Goal: Task Accomplishment & Management: Manage account settings

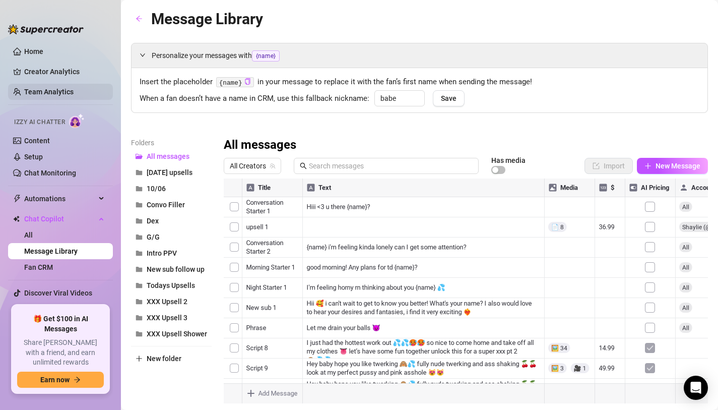
click at [69, 88] on link "Team Analytics" at bounding box center [48, 92] width 49 height 8
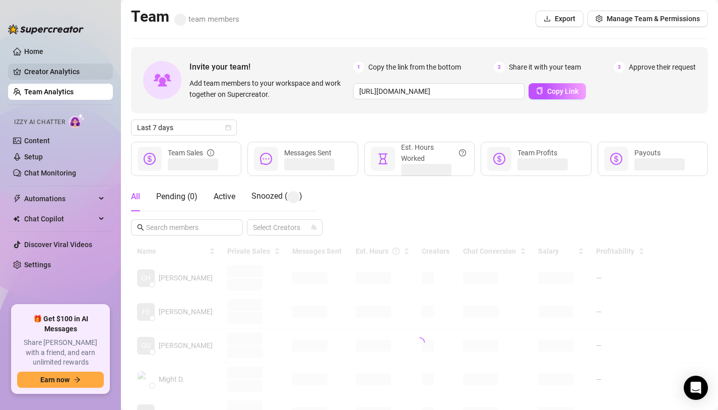
click at [70, 77] on link "Creator Analytics" at bounding box center [64, 72] width 81 height 16
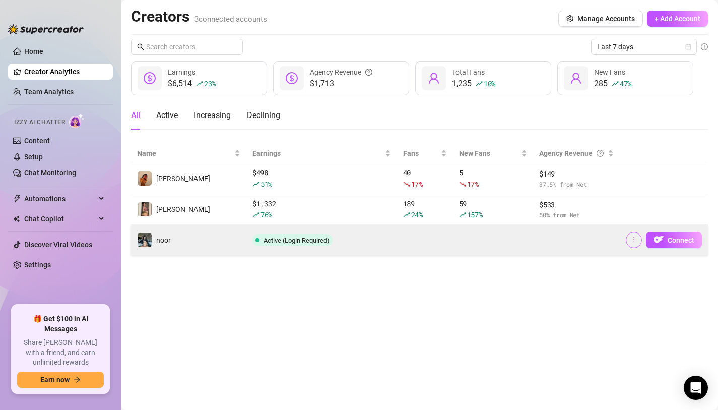
click at [638, 240] on button "button" at bounding box center [634, 240] width 16 height 16
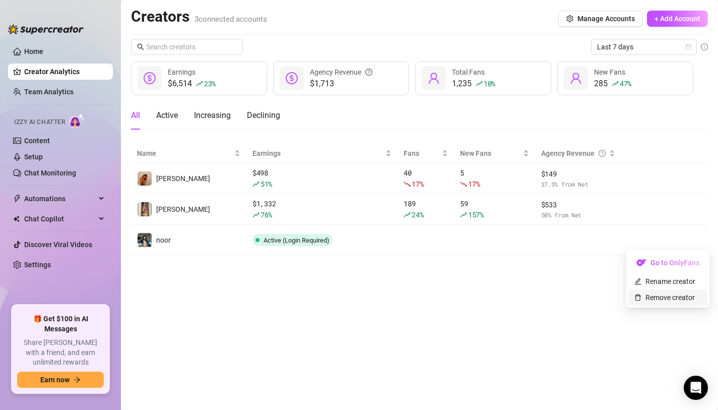
click at [644, 299] on link "Remove creator" at bounding box center [665, 297] width 60 height 8
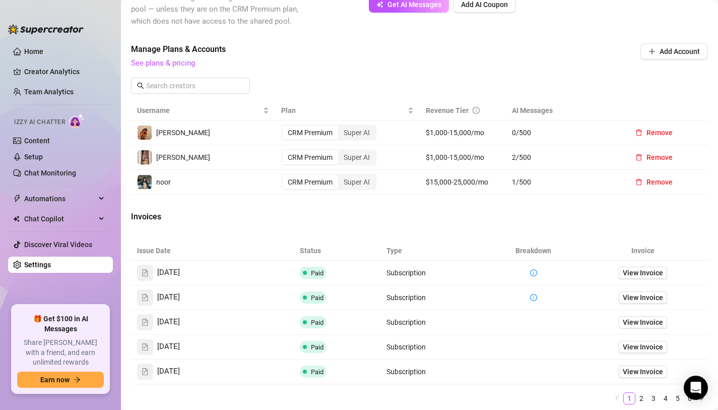
scroll to position [313, 0]
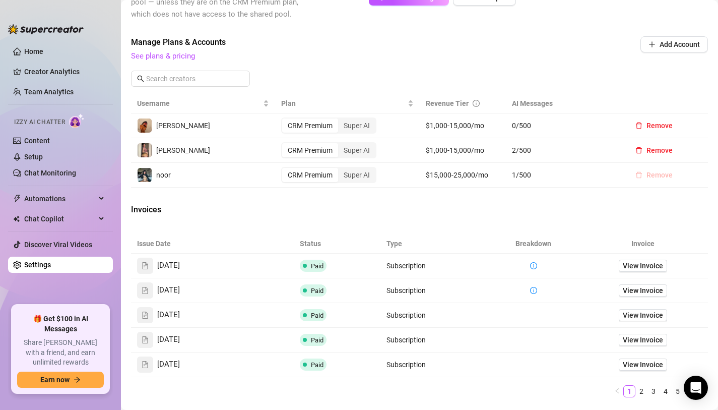
click at [650, 176] on span "Remove" at bounding box center [660, 175] width 26 height 8
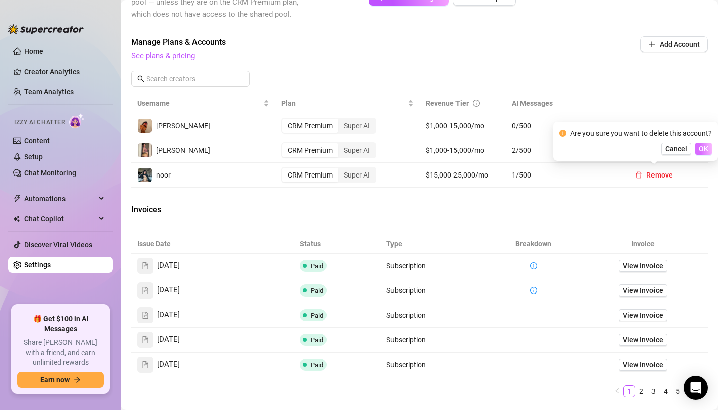
click at [702, 148] on span "OK" at bounding box center [704, 149] width 10 height 8
